Goal: Task Accomplishment & Management: Manage account settings

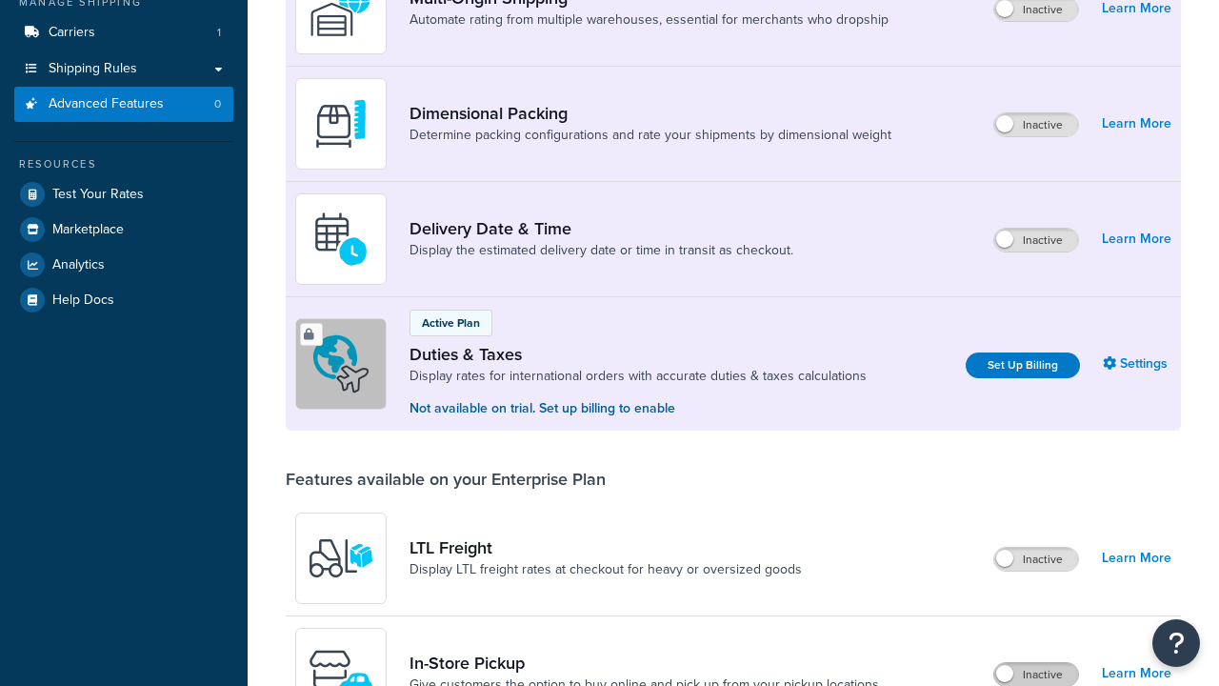
click at [1036, 663] on label "Inactive" at bounding box center [1036, 674] width 84 height 23
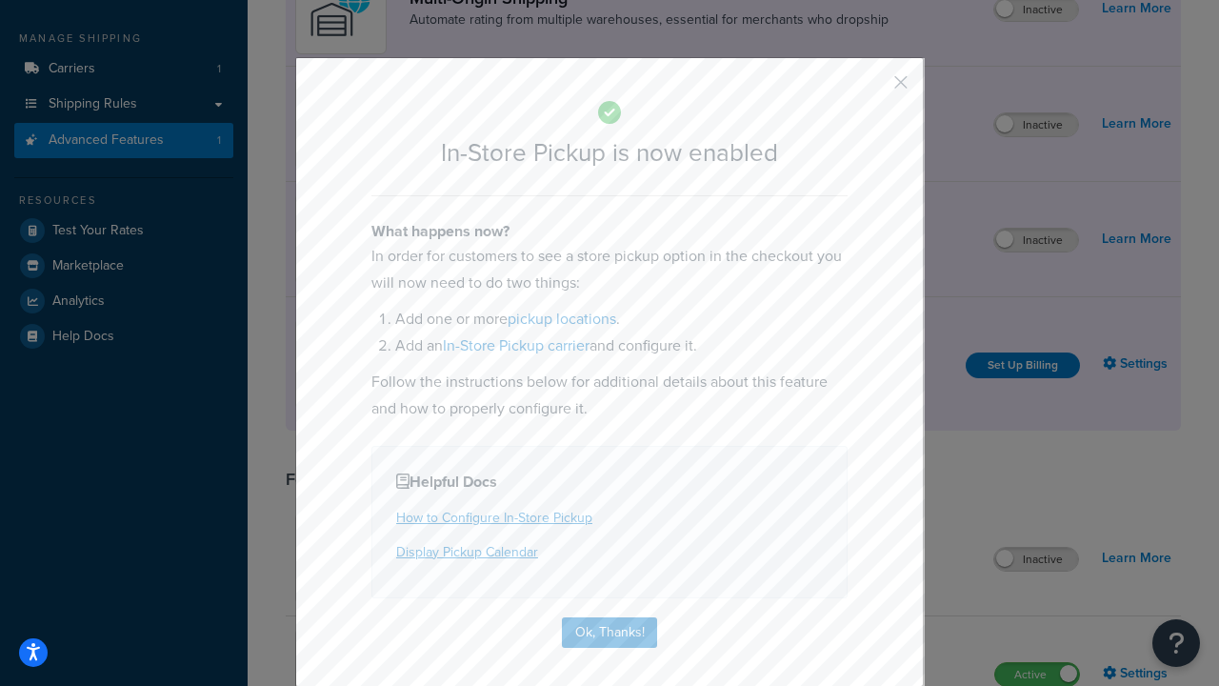
click at [872, 89] on button "button" at bounding box center [872, 89] width 5 height 5
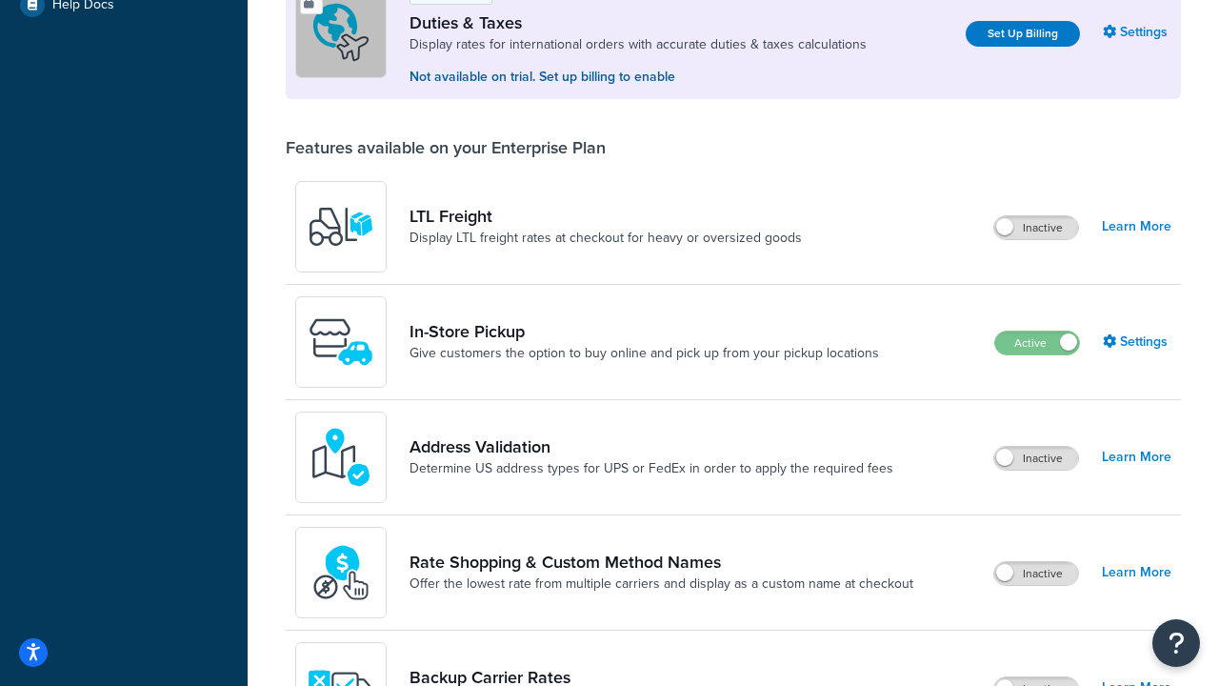
scroll to position [581, 0]
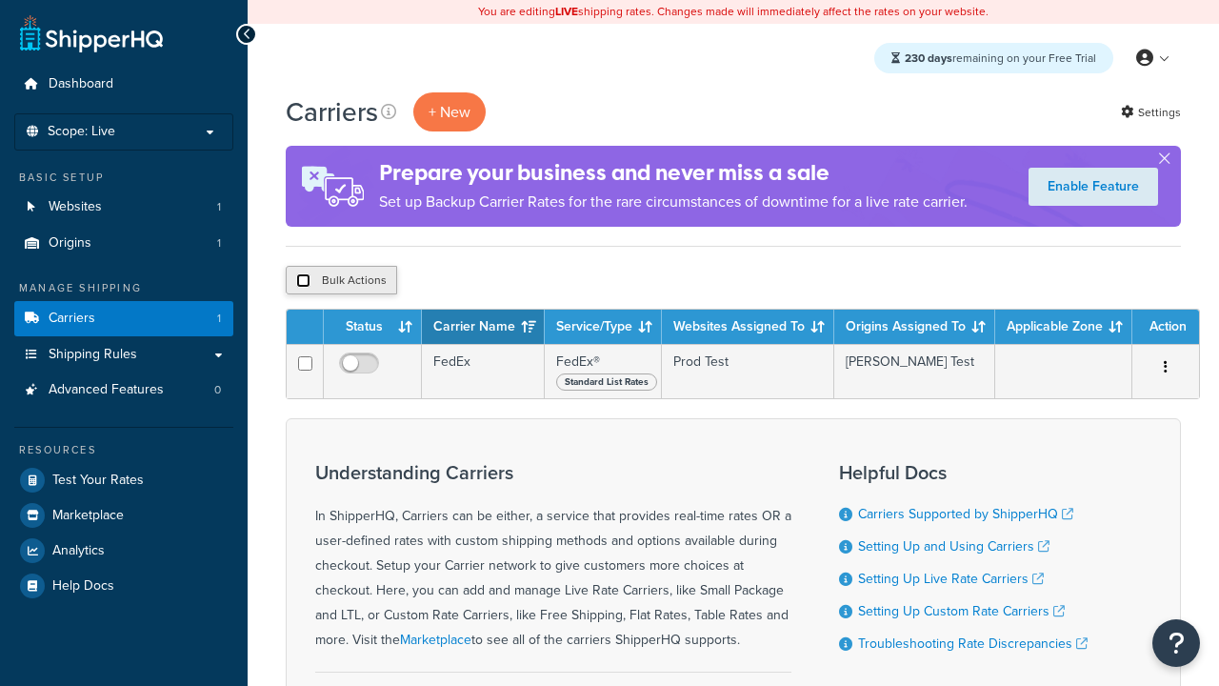
click at [303, 281] on input "checkbox" at bounding box center [303, 280] width 14 height 14
checkbox input "true"
click at [0, 0] on button "Delete" at bounding box center [0, 0] width 0 height 0
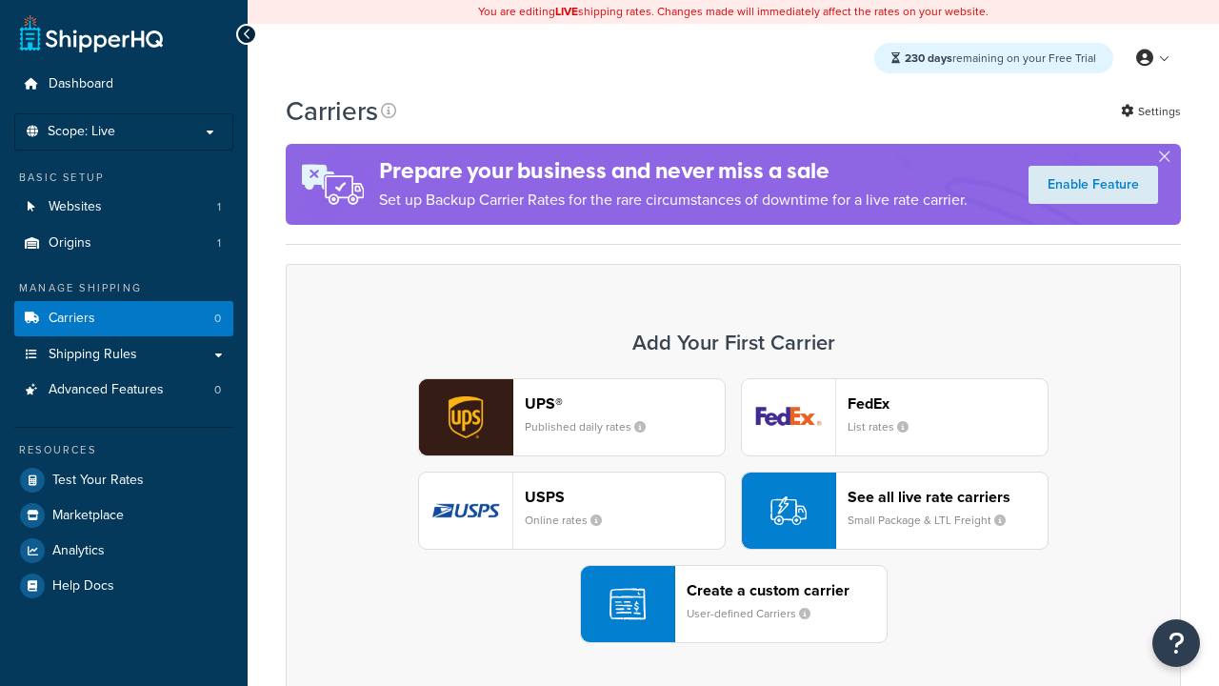
click at [733, 510] on div "UPS® Published daily rates FedEx List rates USPS Online rates See all live rate…" at bounding box center [733, 510] width 855 height 265
click at [733, 604] on div "Create a custom carrier User-defined Carriers" at bounding box center [787, 604] width 200 height 46
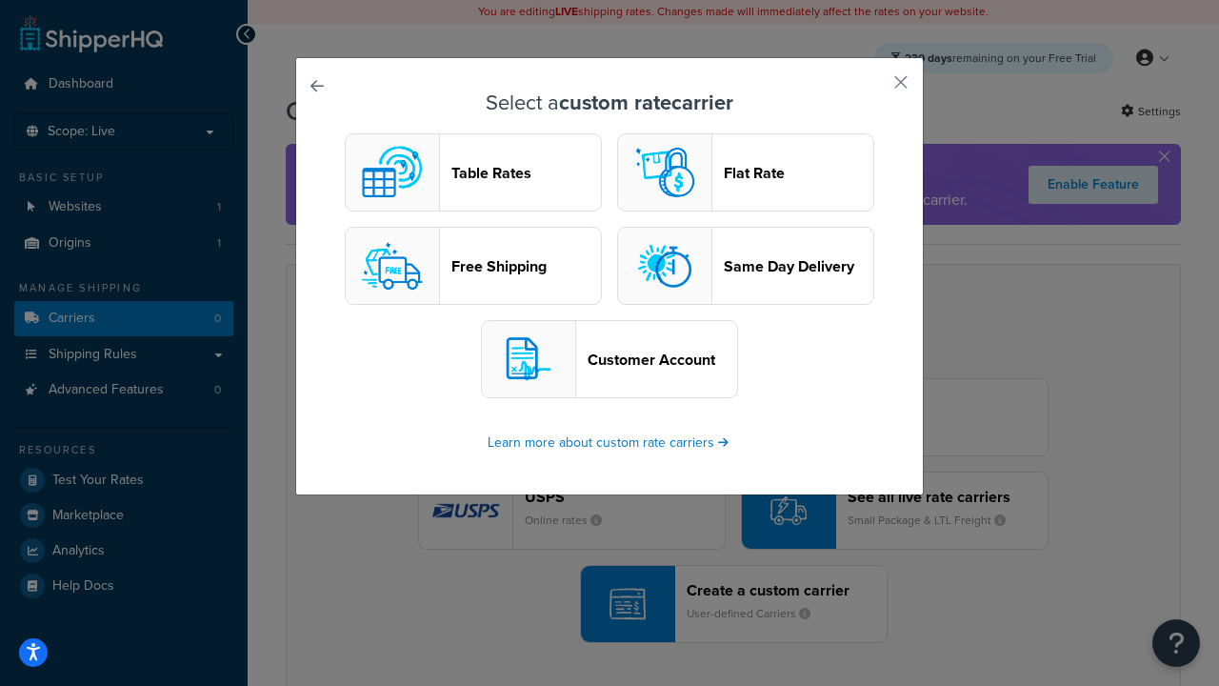
click at [473, 172] on header "Table Rates" at bounding box center [526, 173] width 150 height 18
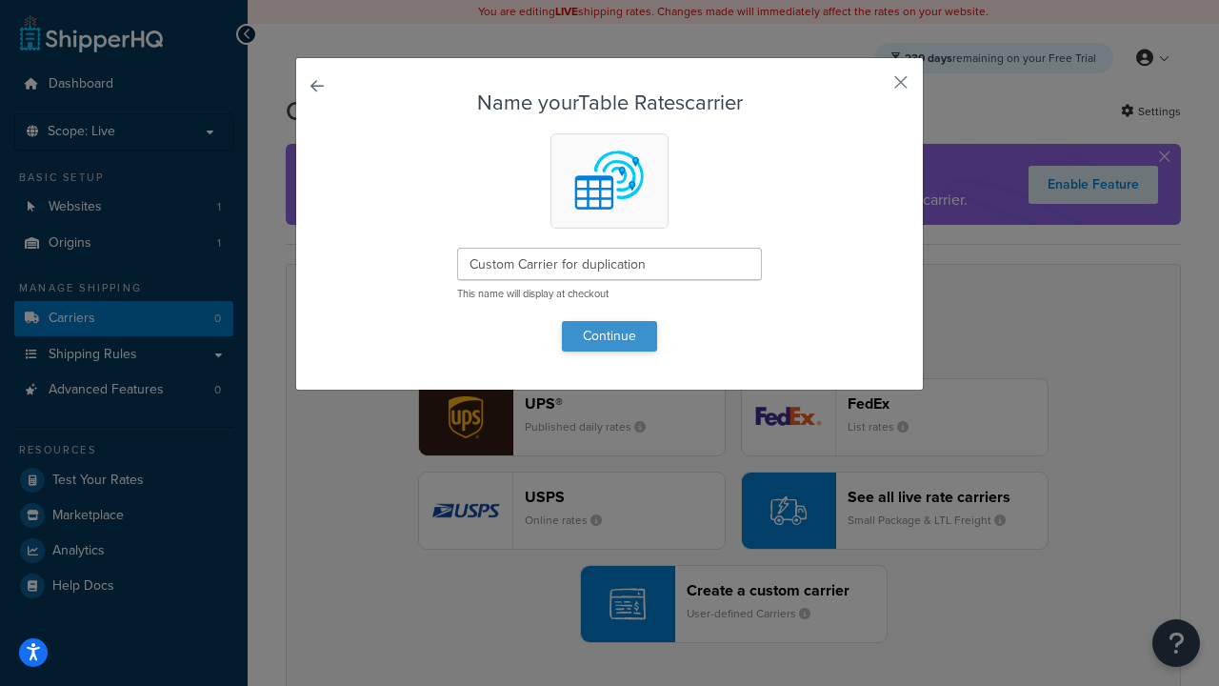
type input "Custom Carrier for duplication"
click at [610, 335] on button "Continue" at bounding box center [609, 336] width 95 height 30
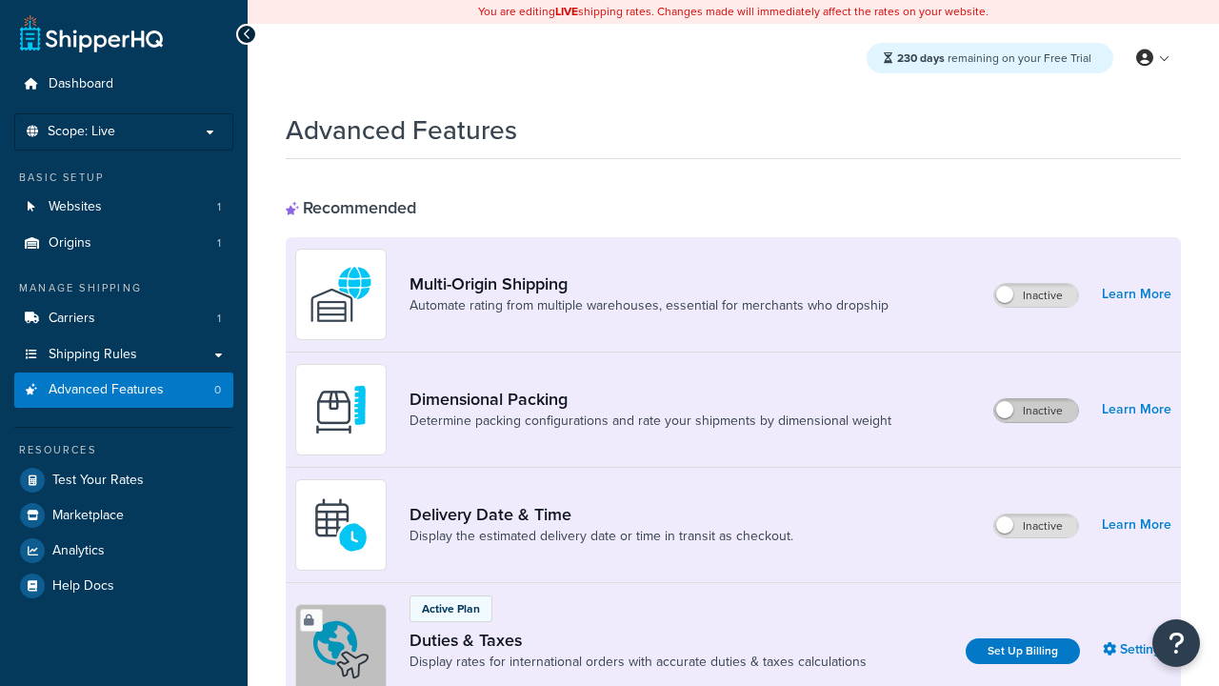
click at [1036, 399] on label "Inactive" at bounding box center [1036, 410] width 84 height 23
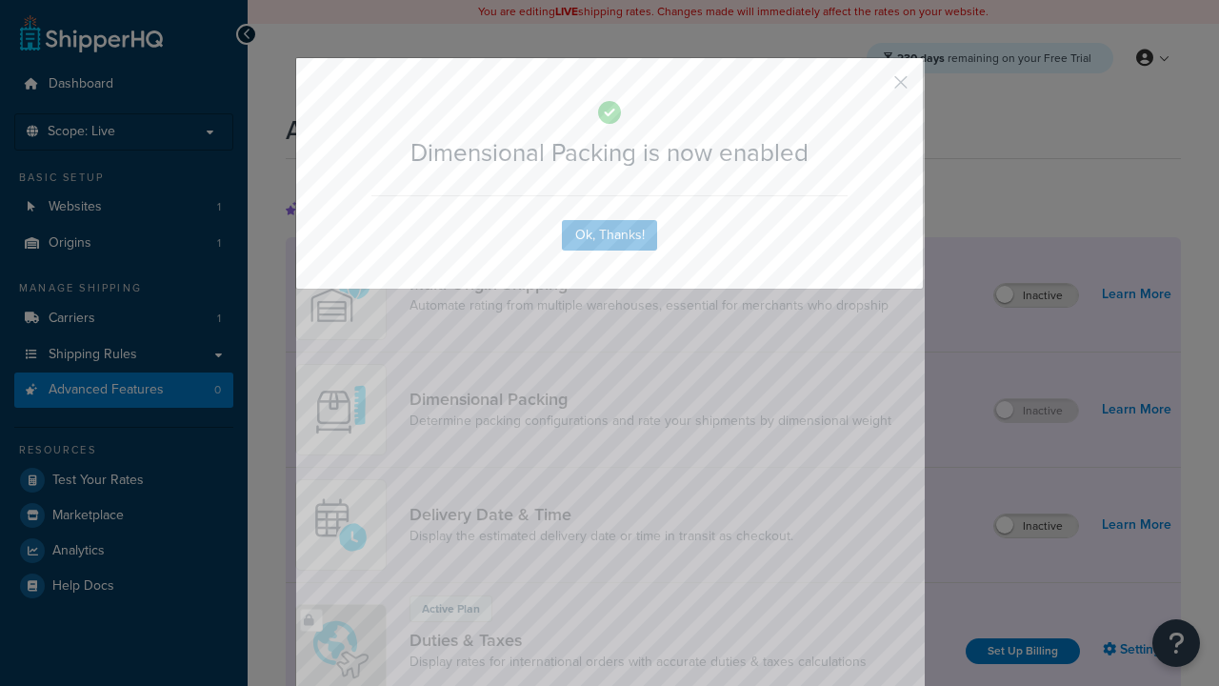
scroll to position [68, 0]
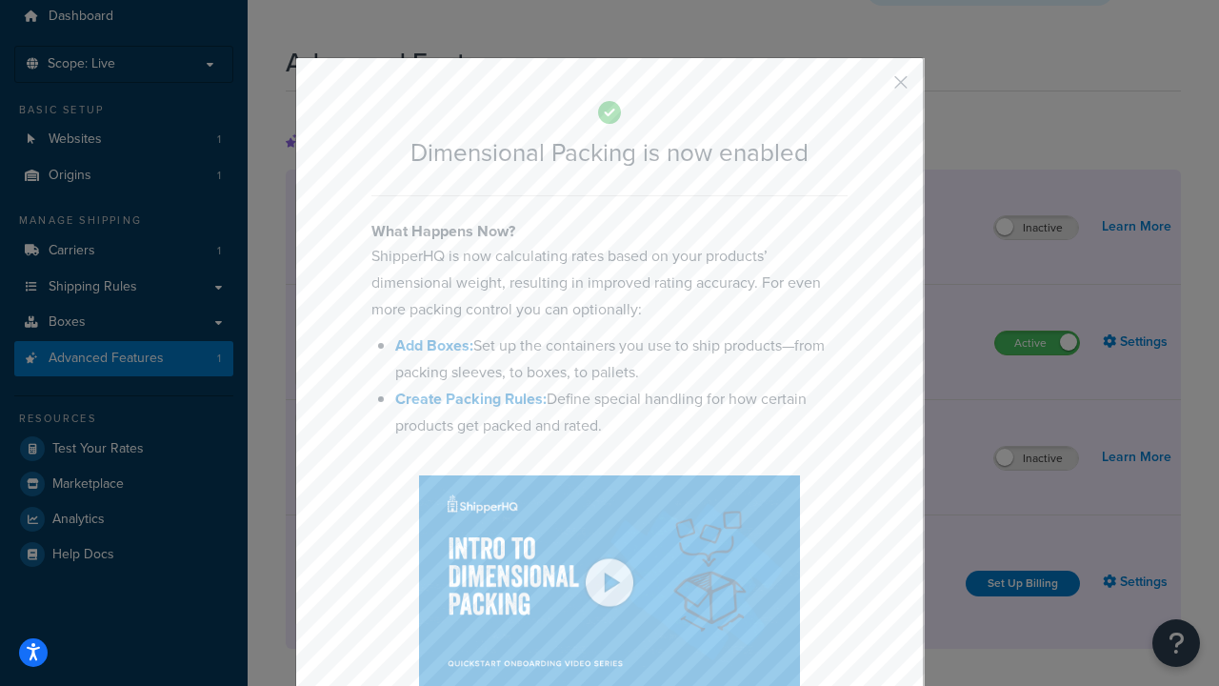
click at [872, 89] on button "button" at bounding box center [872, 89] width 5 height 5
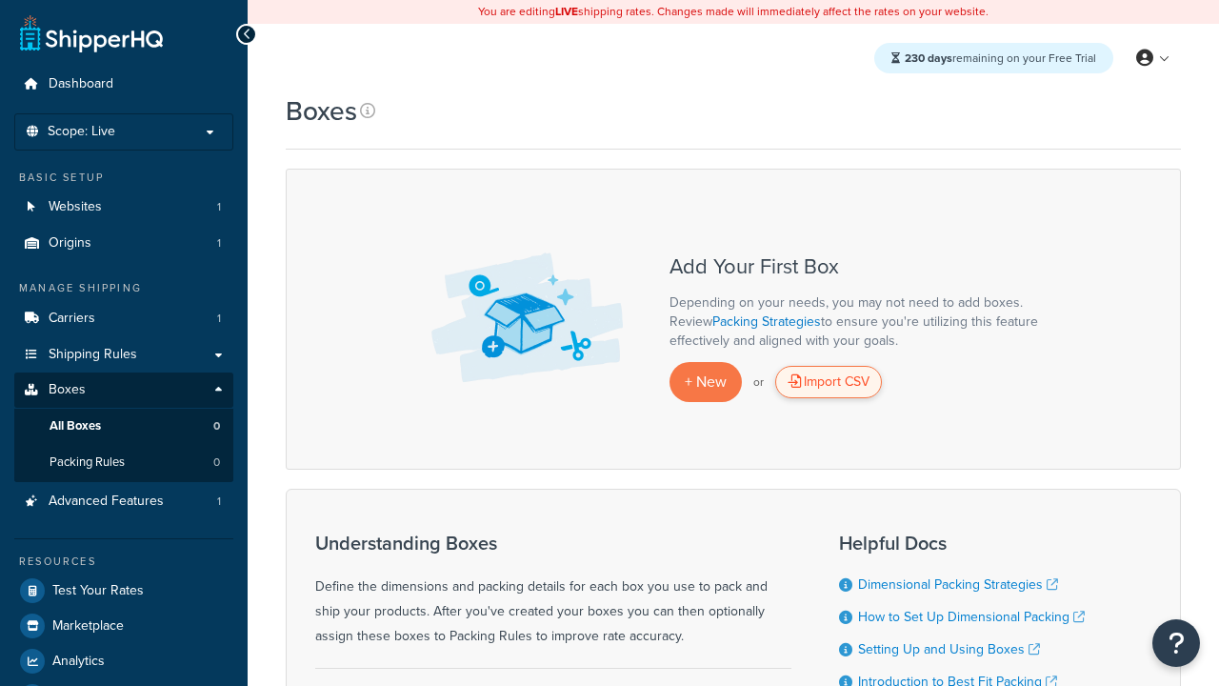
click at [829, 382] on div "Import CSV" at bounding box center [828, 382] width 107 height 32
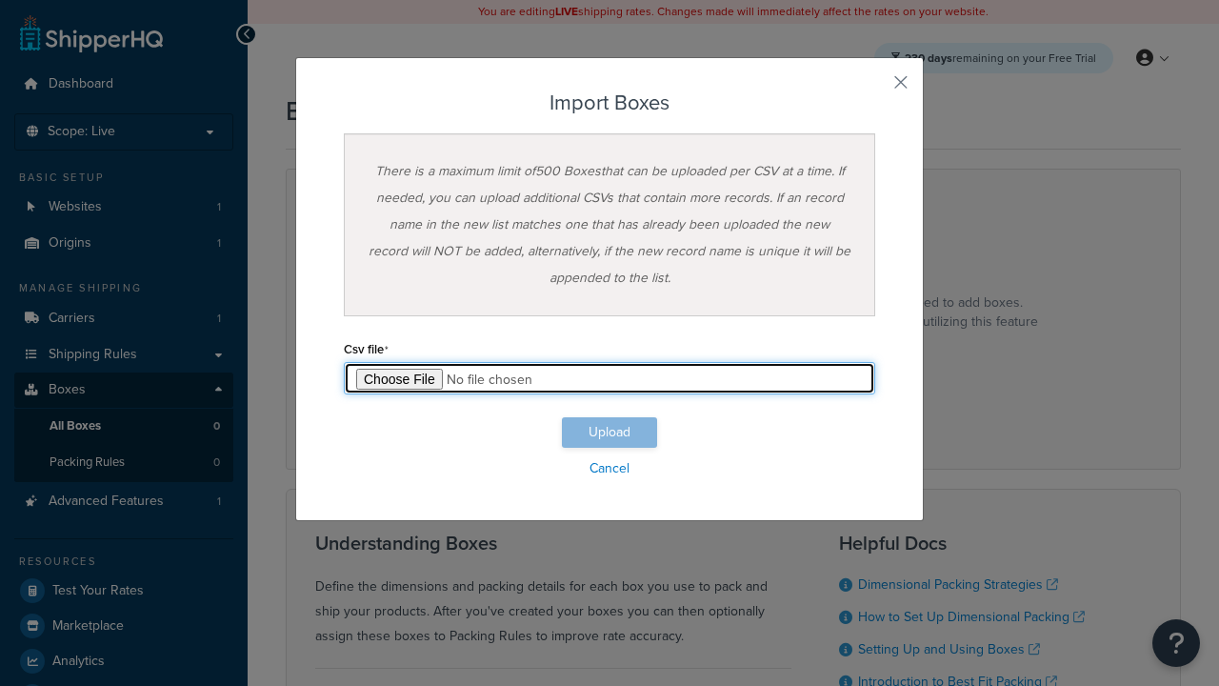
click at [610, 378] on input "file" at bounding box center [609, 378] width 531 height 32
type input "C:\fakepath\importBoxesSuccess.csv"
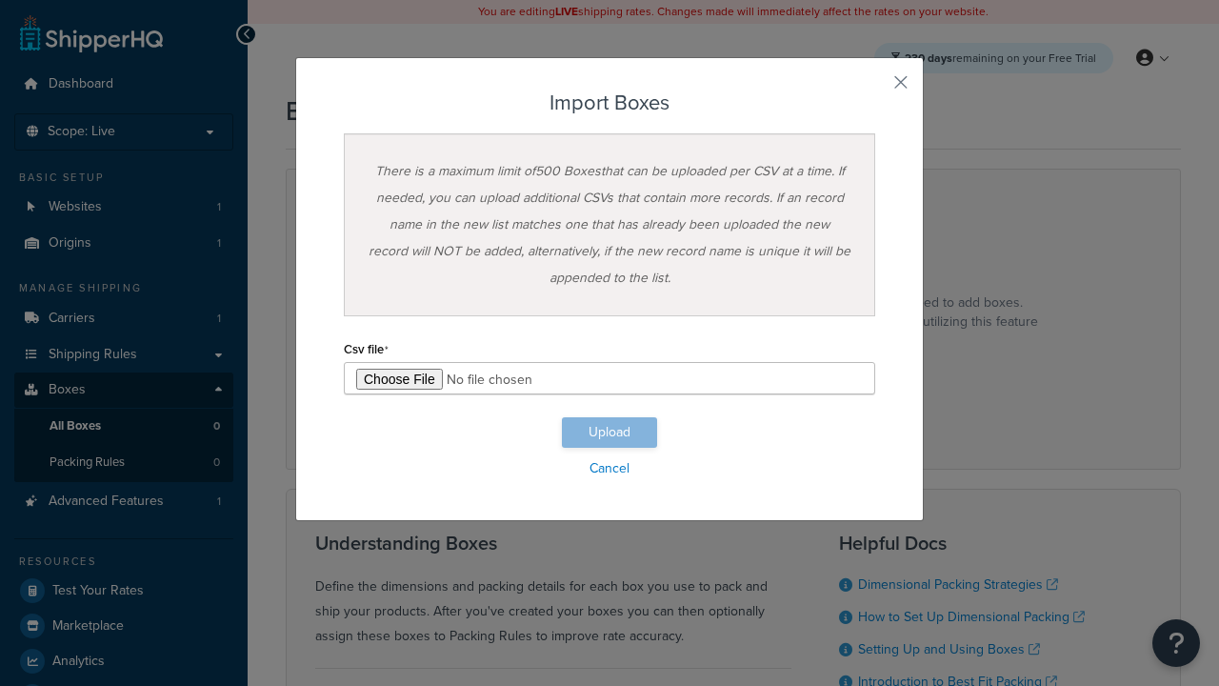
click at [610, 432] on button "Upload" at bounding box center [609, 432] width 95 height 30
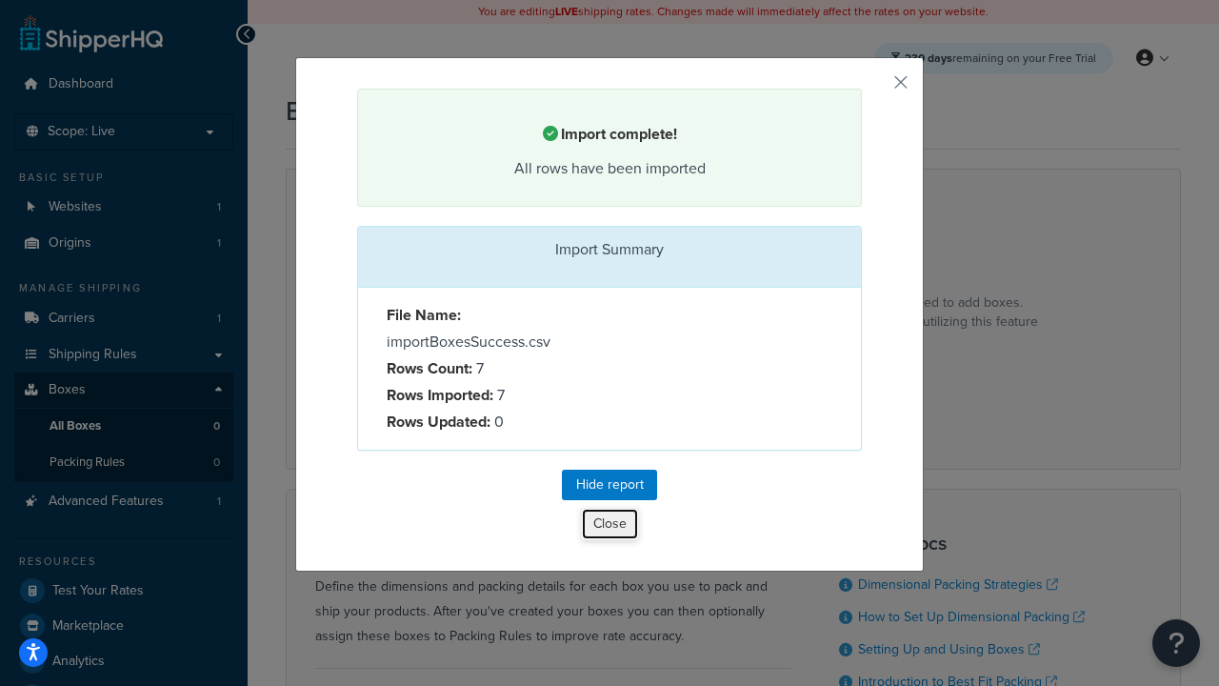
click at [610, 527] on button "Close" at bounding box center [610, 524] width 58 height 32
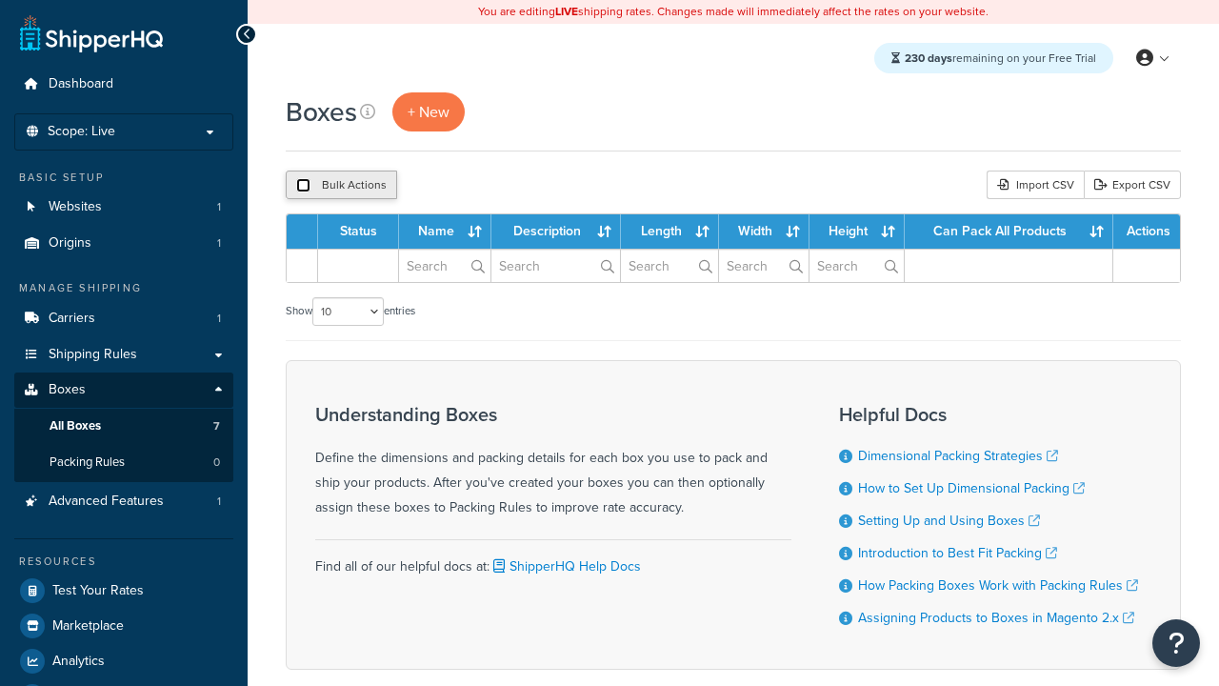
click at [303, 186] on input "checkbox" at bounding box center [303, 185] width 14 height 14
checkbox input "true"
